Goal: Check status: Check status

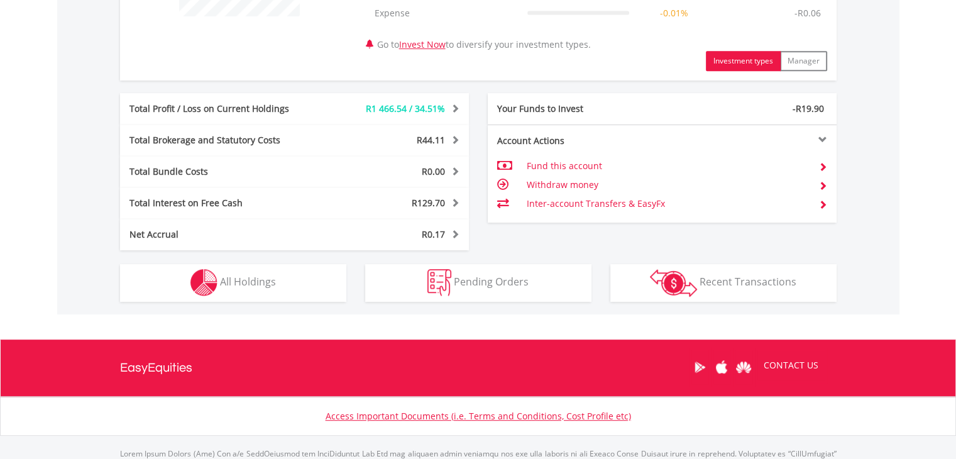
scroll to position [569, 0]
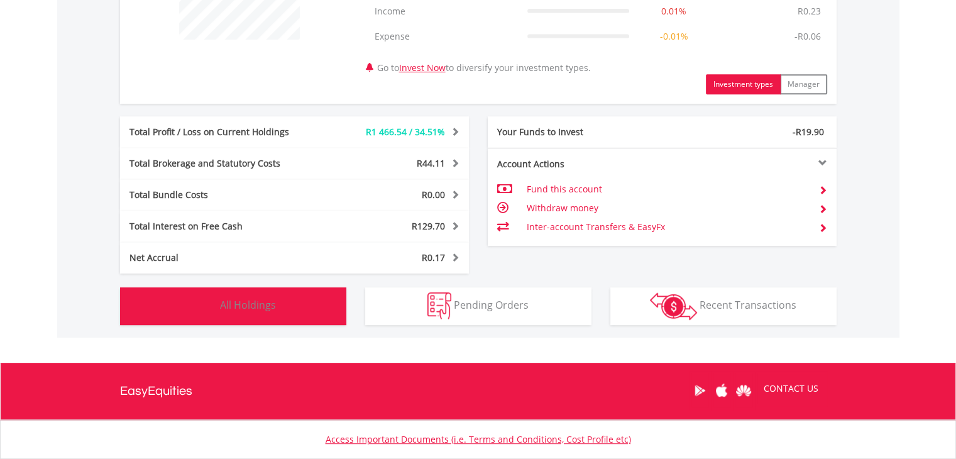
click at [199, 295] on img "button" at bounding box center [203, 305] width 27 height 27
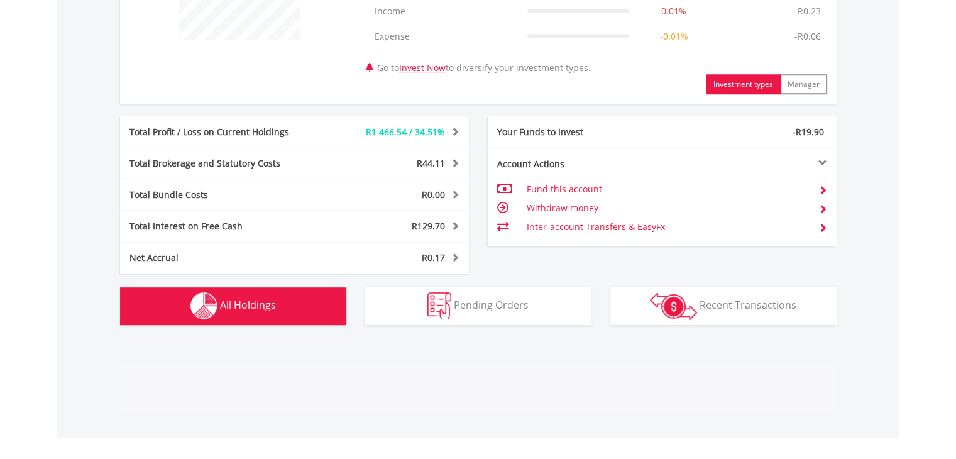
scroll to position [931, 0]
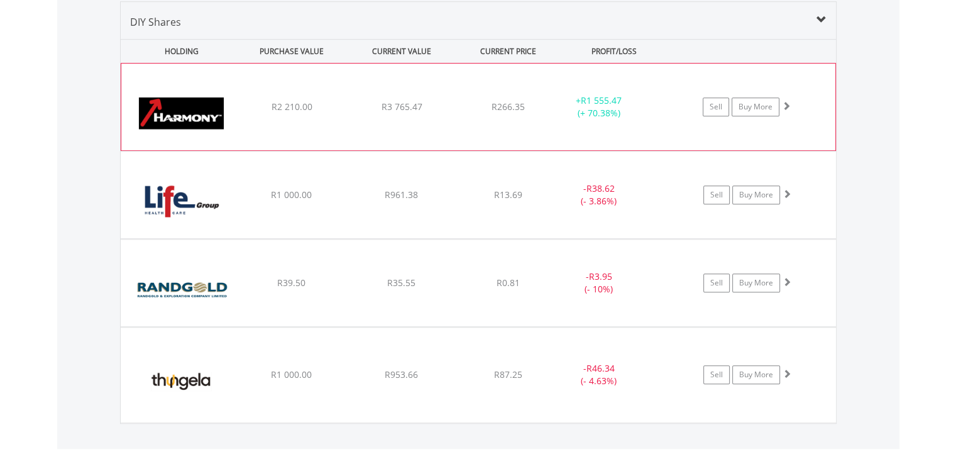
click at [351, 111] on div "﻿ Harmony Gold Mining Company Limited R2 210.00 R3 765.47 R266.35 + R1 555.47 (…" at bounding box center [478, 106] width 714 height 87
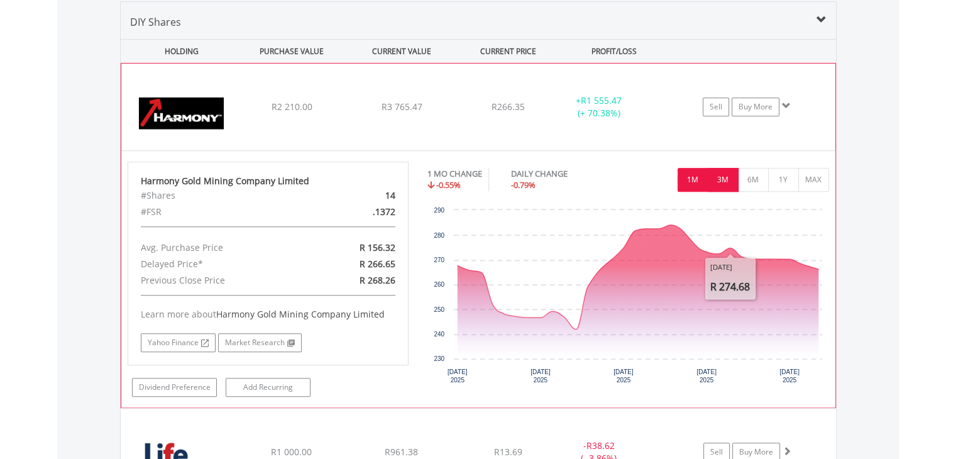
click at [720, 184] on button "3M" at bounding box center [723, 180] width 31 height 24
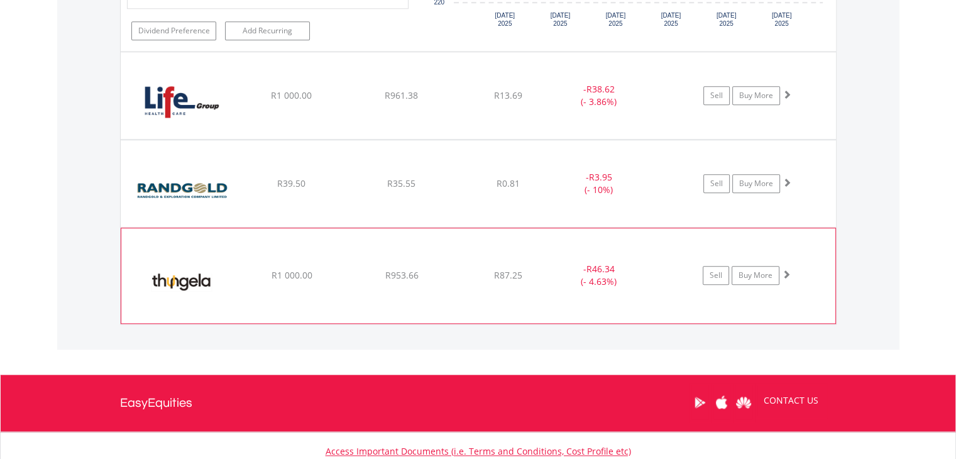
scroll to position [1279, 0]
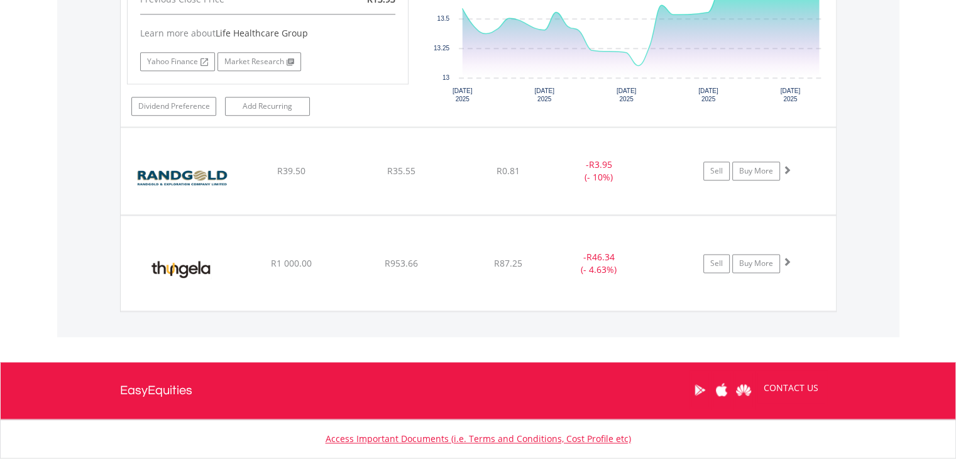
scroll to position [1545, 0]
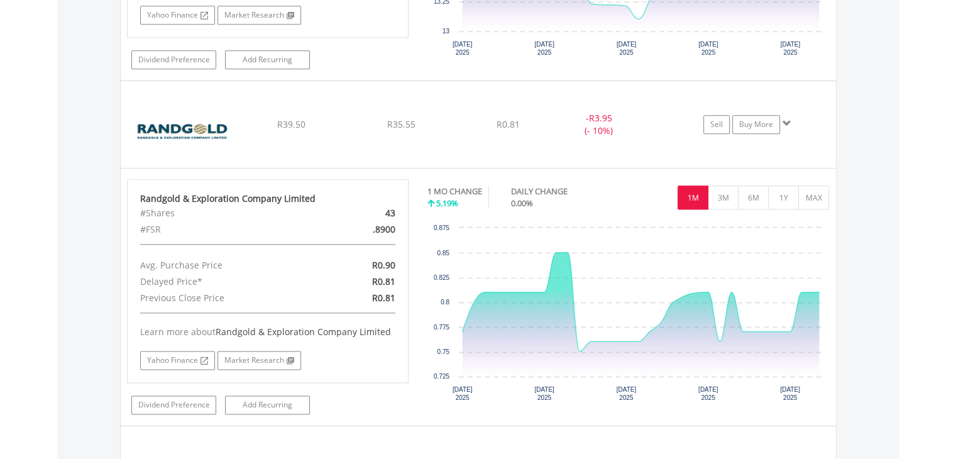
scroll to position [1589, 0]
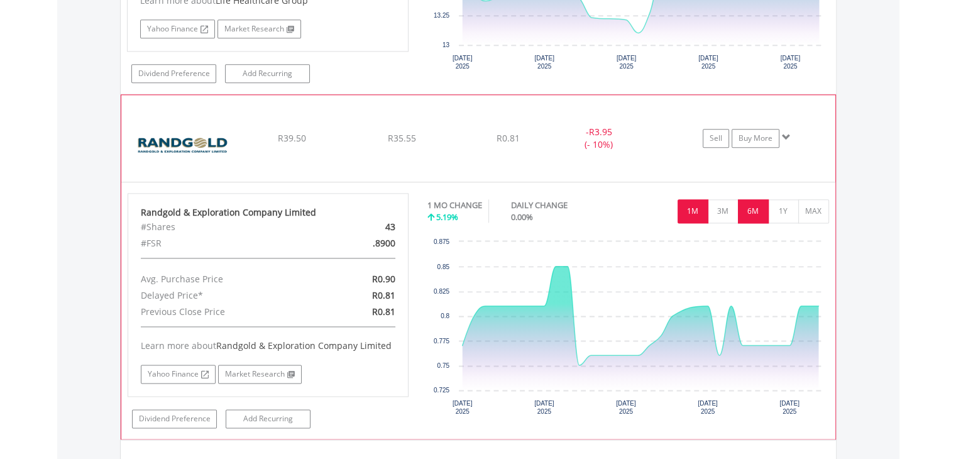
click at [752, 214] on button "6M" at bounding box center [753, 211] width 31 height 24
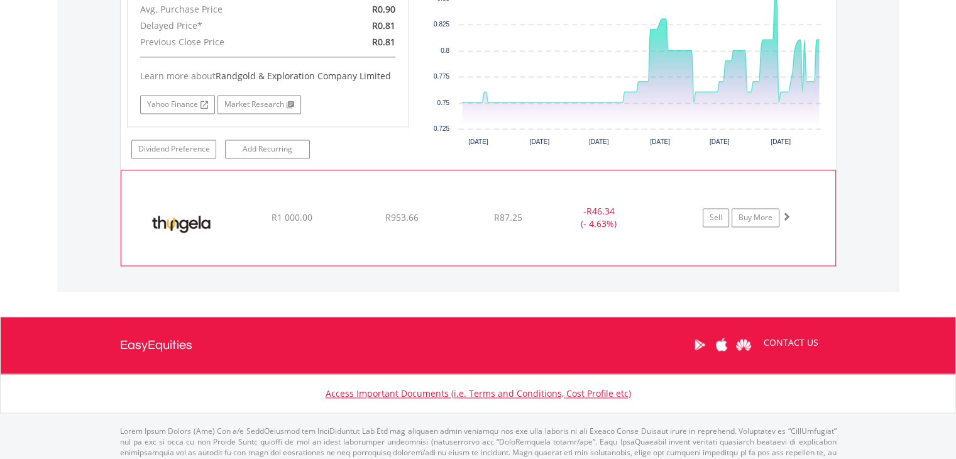
scroll to position [1829, 0]
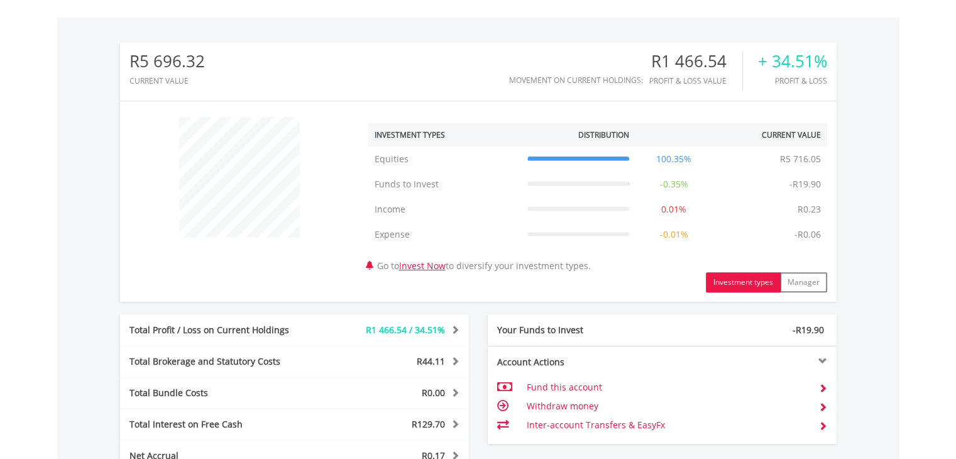
scroll to position [0, 0]
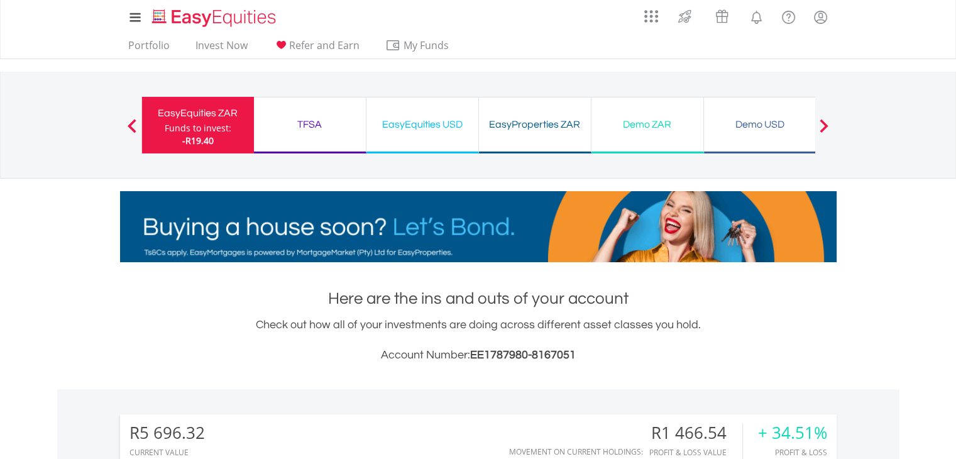
click at [519, 124] on div "EasyProperties ZAR" at bounding box center [534, 125] width 97 height 18
